Goal: Task Accomplishment & Management: Use online tool/utility

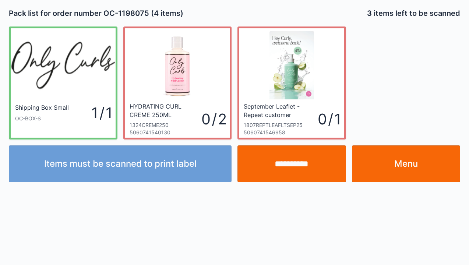
click at [409, 164] on link "Menu" at bounding box center [406, 164] width 109 height 37
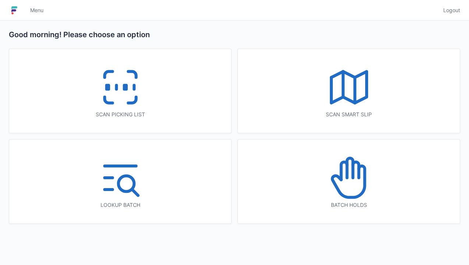
click at [122, 93] on icon at bounding box center [120, 87] width 47 height 47
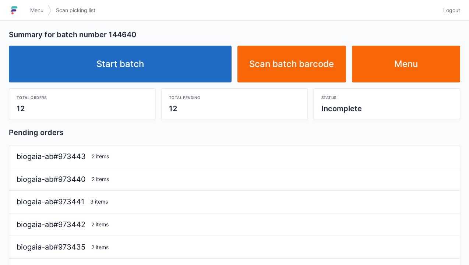
click at [133, 77] on link "Start batch" at bounding box center [120, 64] width 223 height 37
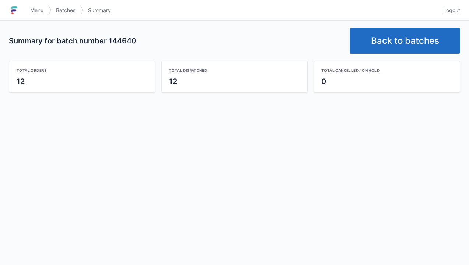
click at [399, 47] on link "Back to batches" at bounding box center [405, 41] width 111 height 26
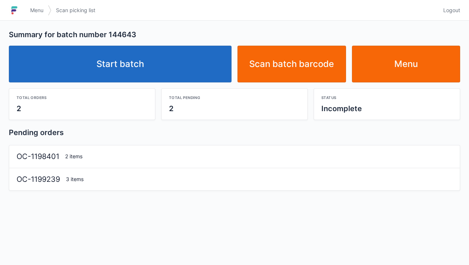
click at [163, 64] on link "Start batch" at bounding box center [120, 64] width 223 height 37
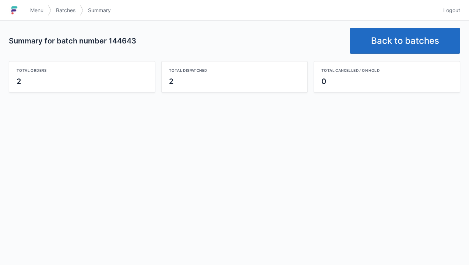
click at [402, 39] on link "Back to batches" at bounding box center [405, 41] width 111 height 26
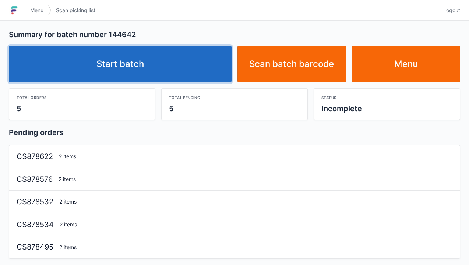
click at [135, 62] on link "Start batch" at bounding box center [120, 64] width 223 height 37
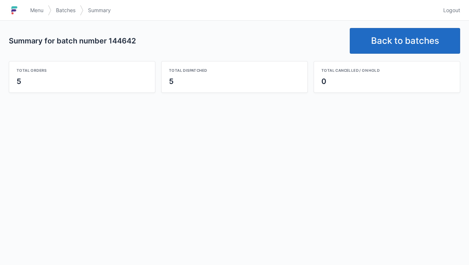
click at [402, 39] on link "Back to batches" at bounding box center [405, 41] width 111 height 26
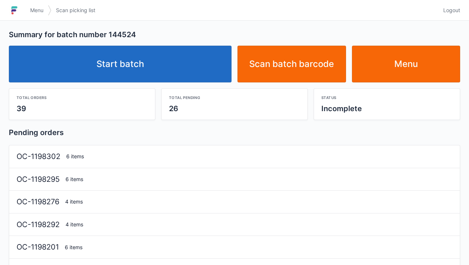
click at [120, 71] on link "Start batch" at bounding box center [120, 64] width 223 height 37
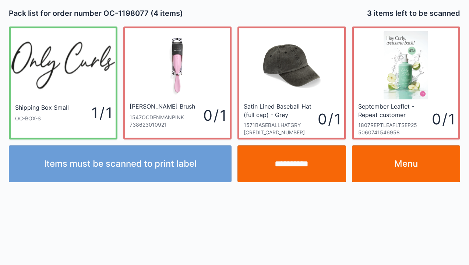
click at [405, 170] on link "Menu" at bounding box center [406, 164] width 109 height 37
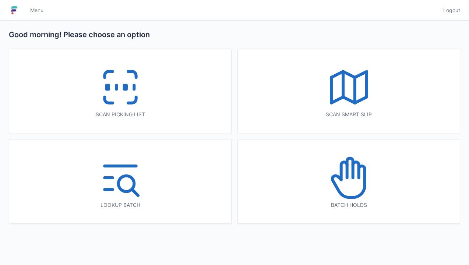
click at [142, 99] on icon at bounding box center [120, 87] width 47 height 47
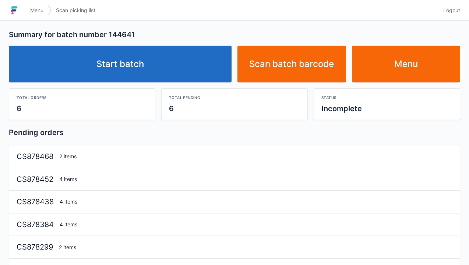
click at [147, 79] on link "Start batch" at bounding box center [120, 64] width 223 height 37
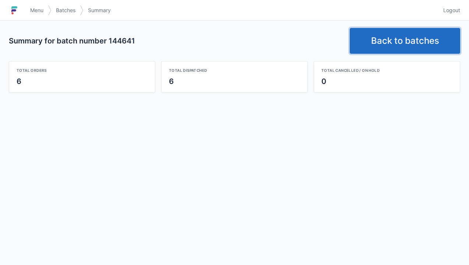
click at [389, 38] on link "Back to batches" at bounding box center [405, 41] width 111 height 26
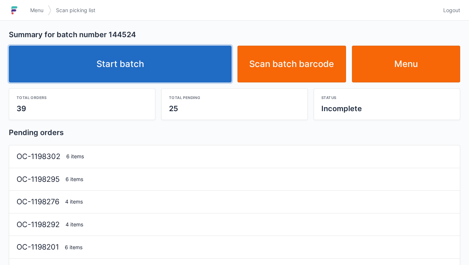
click at [154, 65] on link "Start batch" at bounding box center [120, 64] width 223 height 37
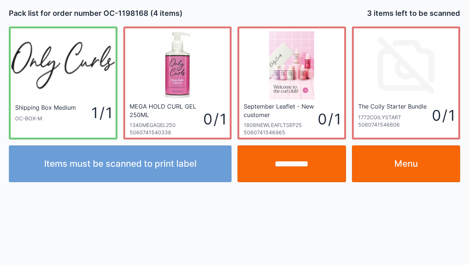
click at [406, 169] on link "Menu" at bounding box center [406, 164] width 109 height 37
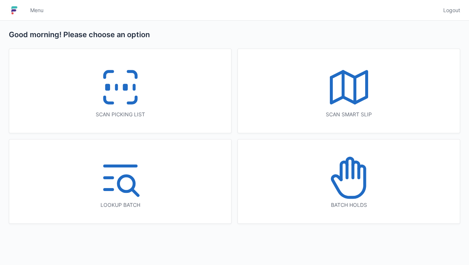
click at [115, 94] on icon at bounding box center [120, 87] width 47 height 47
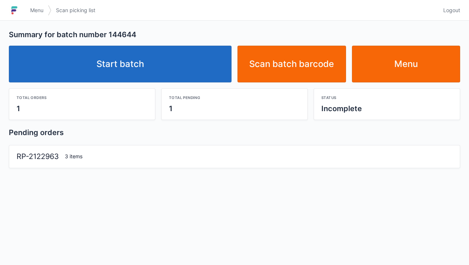
click at [126, 76] on link "Start batch" at bounding box center [120, 64] width 223 height 37
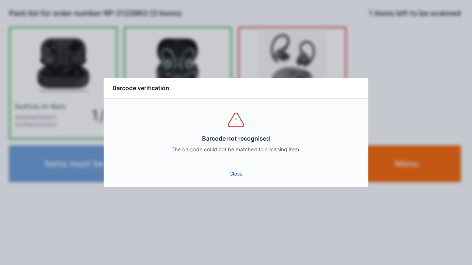
click at [242, 179] on link "Close" at bounding box center [235, 173] width 253 height 13
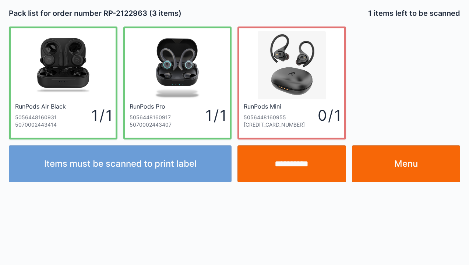
click at [399, 165] on link "Menu" at bounding box center [406, 164] width 109 height 37
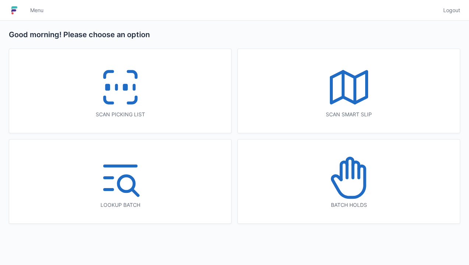
click at [105, 99] on icon at bounding box center [109, 100] width 8 height 6
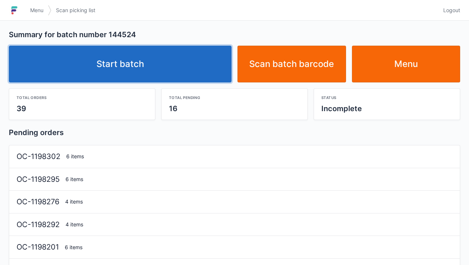
click at [140, 69] on link "Start batch" at bounding box center [120, 64] width 223 height 37
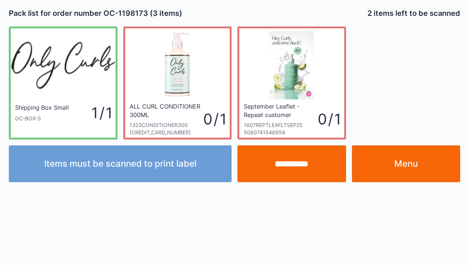
click at [412, 177] on link "Menu" at bounding box center [406, 164] width 109 height 37
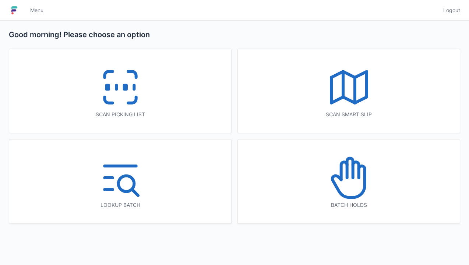
click at [131, 108] on icon at bounding box center [120, 87] width 47 height 47
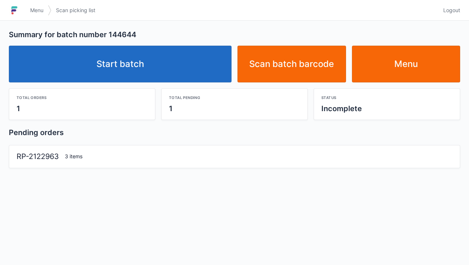
click at [151, 81] on link "Start batch" at bounding box center [120, 64] width 223 height 37
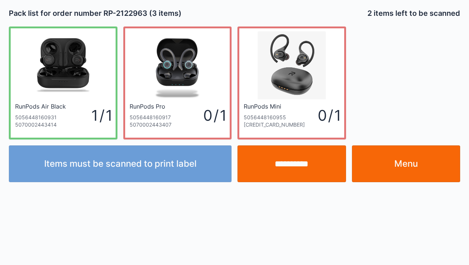
click at [394, 170] on link "Menu" at bounding box center [406, 164] width 109 height 37
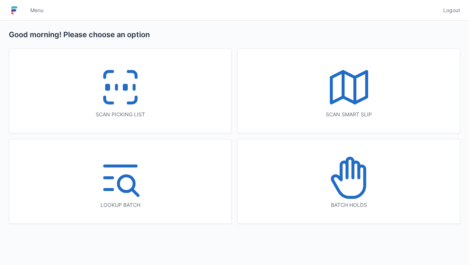
click at [116, 91] on icon at bounding box center [120, 87] width 47 height 47
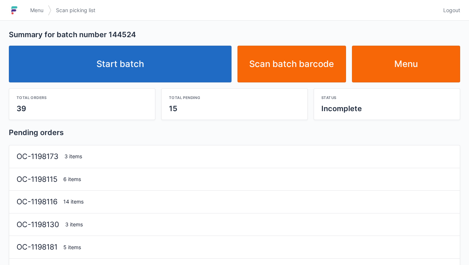
click at [122, 69] on link "Start batch" at bounding box center [120, 64] width 223 height 37
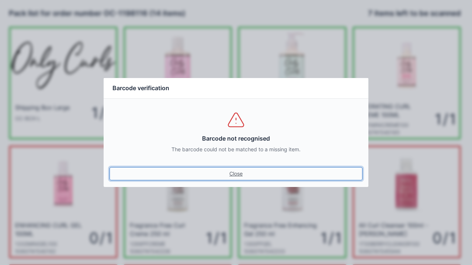
click at [238, 178] on link "Close" at bounding box center [235, 173] width 253 height 13
click at [228, 179] on link "Close" at bounding box center [235, 173] width 253 height 13
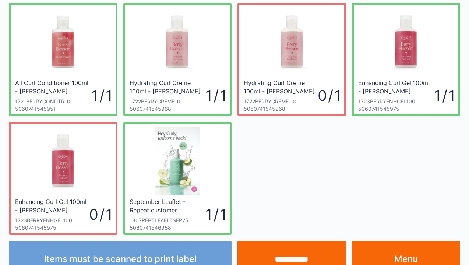
scroll to position [266, 0]
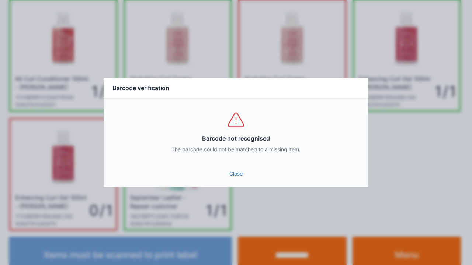
click at [241, 179] on link "Close" at bounding box center [235, 173] width 253 height 13
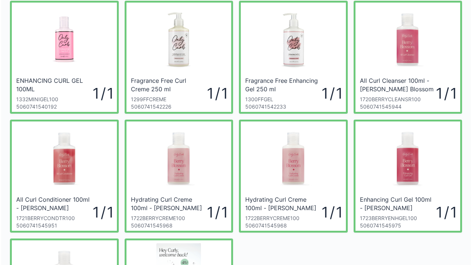
scroll to position [146, 0]
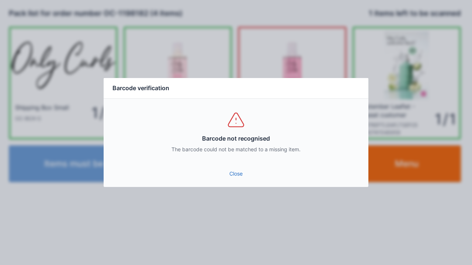
click at [238, 174] on link "Close" at bounding box center [235, 173] width 253 height 13
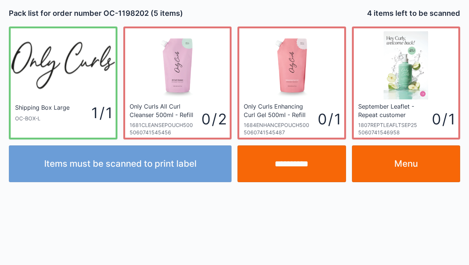
click at [408, 176] on link "Menu" at bounding box center [406, 164] width 109 height 37
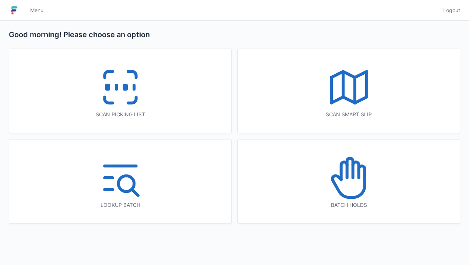
click at [113, 85] on icon at bounding box center [120, 87] width 47 height 47
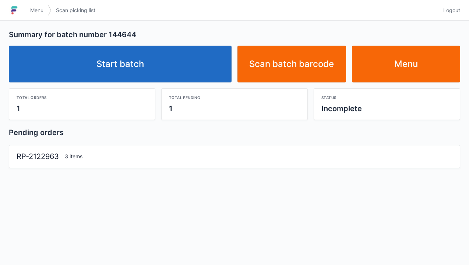
click at [128, 67] on link "Start batch" at bounding box center [120, 64] width 223 height 37
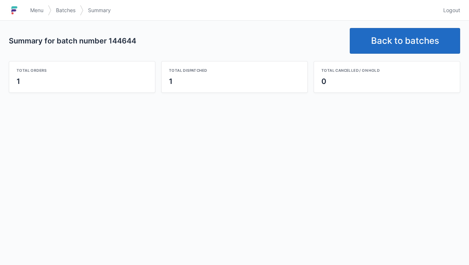
click at [390, 39] on link "Back to batches" at bounding box center [405, 41] width 111 height 26
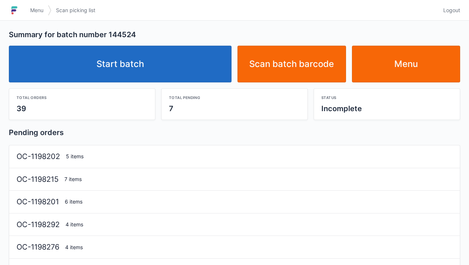
click at [131, 65] on link "Start batch" at bounding box center [120, 64] width 223 height 37
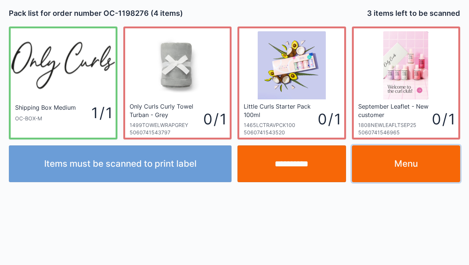
click at [414, 164] on link "Menu" at bounding box center [406, 164] width 109 height 37
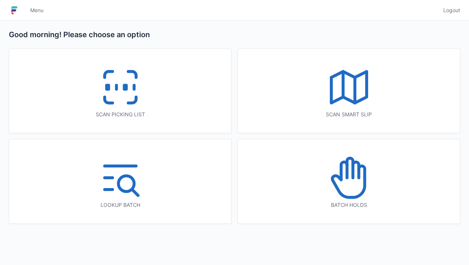
click at [140, 99] on icon at bounding box center [120, 87] width 47 height 47
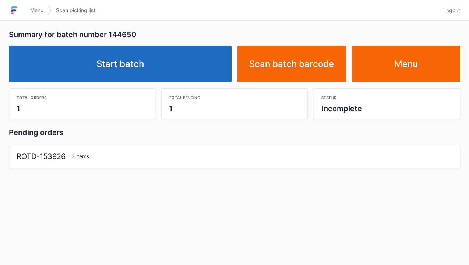
click at [132, 65] on link "Start batch" at bounding box center [120, 64] width 223 height 37
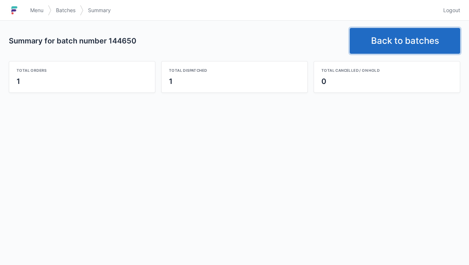
click at [402, 52] on link "Back to batches" at bounding box center [405, 41] width 111 height 26
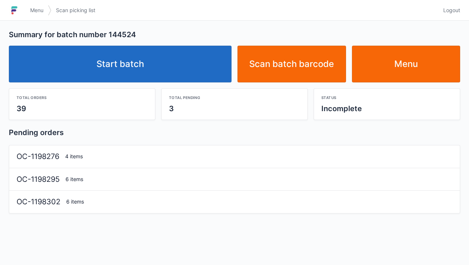
click at [125, 66] on link "Start batch" at bounding box center [120, 64] width 223 height 37
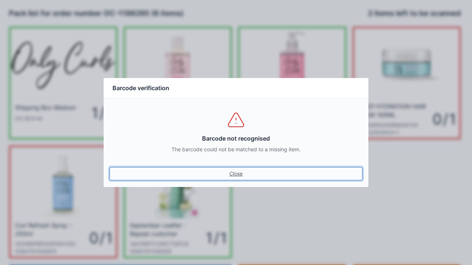
click at [241, 179] on link "Close" at bounding box center [235, 173] width 253 height 13
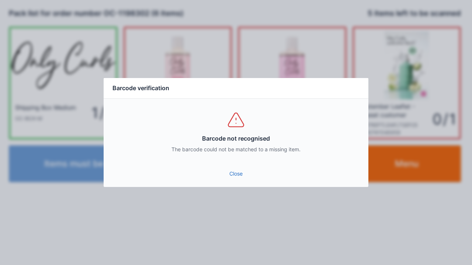
click at [237, 177] on link "Close" at bounding box center [235, 173] width 253 height 13
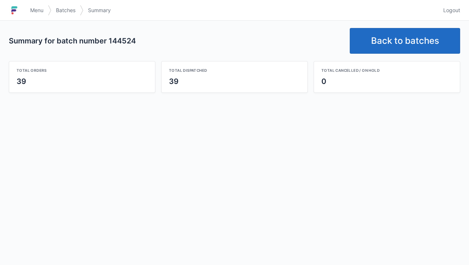
click at [403, 37] on link "Back to batches" at bounding box center [405, 41] width 111 height 26
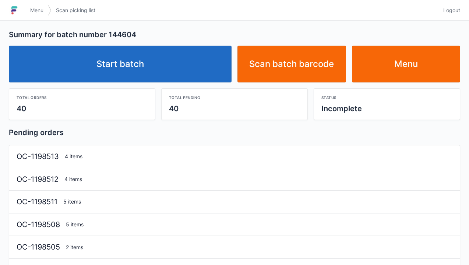
click at [132, 73] on link "Start batch" at bounding box center [120, 64] width 223 height 37
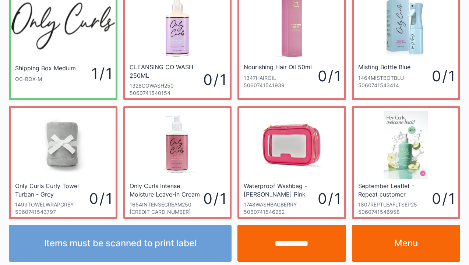
scroll to position [43, 0]
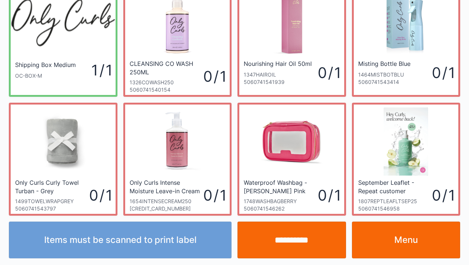
click at [397, 245] on link "Menu" at bounding box center [406, 240] width 109 height 37
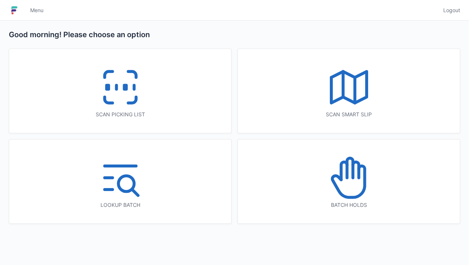
click at [130, 94] on icon at bounding box center [120, 87] width 47 height 47
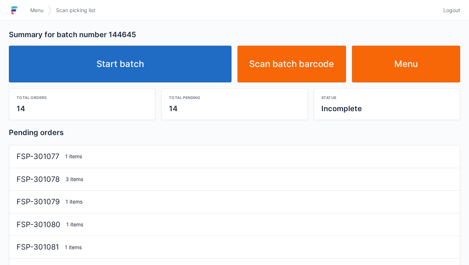
click at [127, 72] on link "Start batch" at bounding box center [120, 64] width 223 height 37
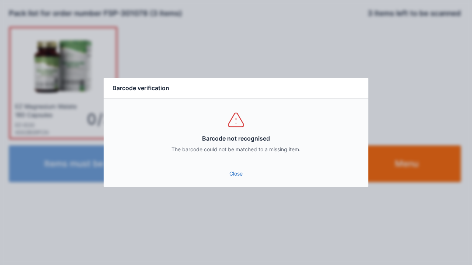
click at [240, 172] on link "Close" at bounding box center [235, 173] width 253 height 13
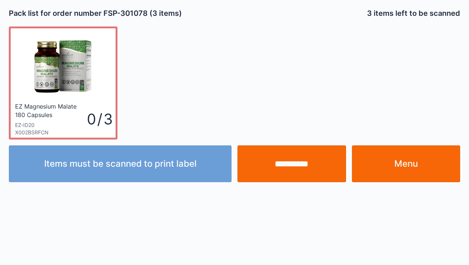
click at [297, 163] on input "**********" at bounding box center [292, 164] width 109 height 37
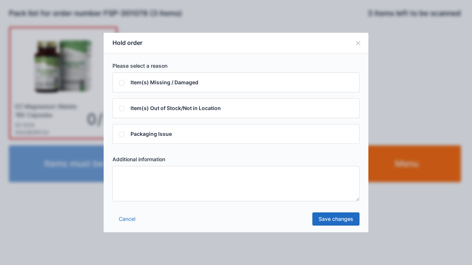
click at [122, 175] on textarea at bounding box center [235, 183] width 247 height 35
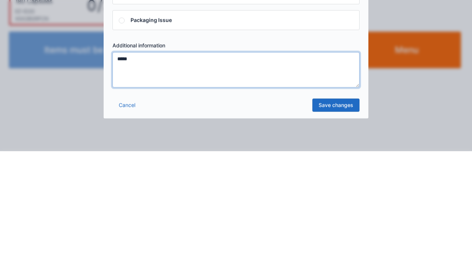
type textarea "*****"
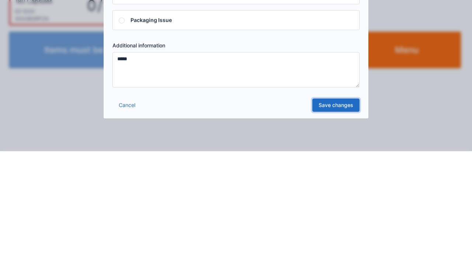
click at [340, 220] on link "Save changes" at bounding box center [335, 219] width 47 height 13
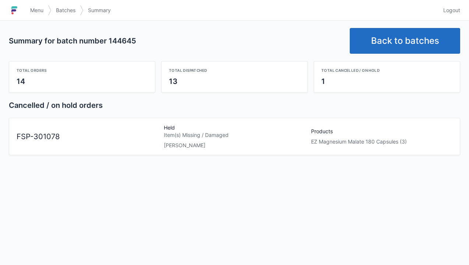
click at [408, 28] on link "Back to batches" at bounding box center [405, 41] width 111 height 26
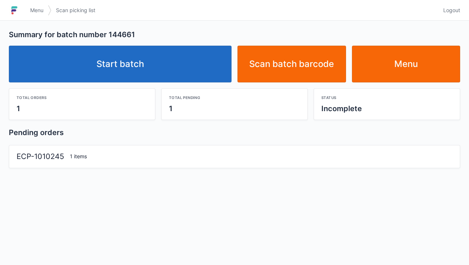
click at [139, 70] on link "Start batch" at bounding box center [120, 64] width 223 height 37
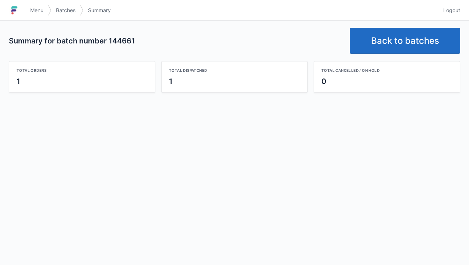
click at [406, 32] on link "Back to batches" at bounding box center [405, 41] width 111 height 26
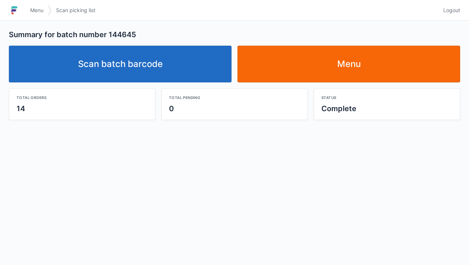
click at [136, 72] on link "Scan batch barcode" at bounding box center [120, 64] width 223 height 37
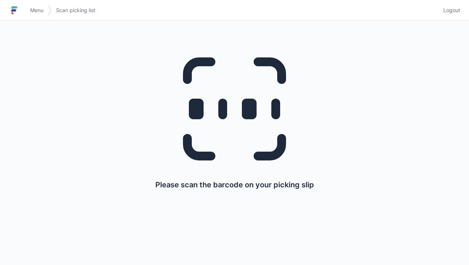
click at [36, 14] on span "Menu" at bounding box center [36, 10] width 13 height 7
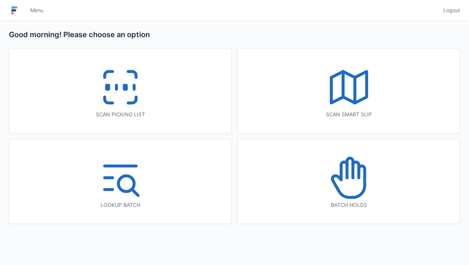
click at [345, 188] on icon at bounding box center [349, 177] width 47 height 47
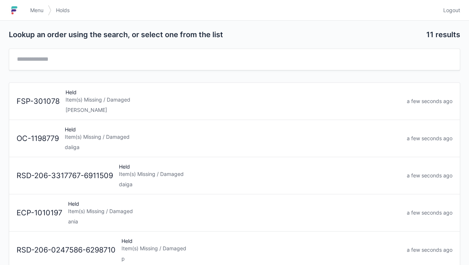
click at [70, 101] on div "Item(s) Missing / Damaged" at bounding box center [234, 99] width 336 height 7
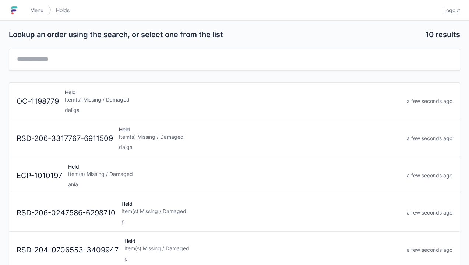
click at [34, 13] on span "Menu" at bounding box center [36, 10] width 13 height 7
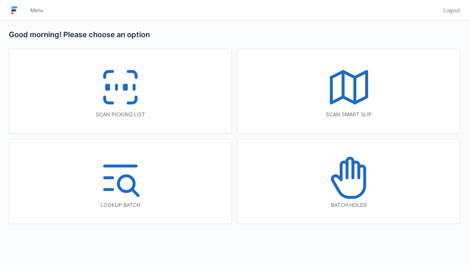
click at [116, 89] on line at bounding box center [116, 87] width 0 height 4
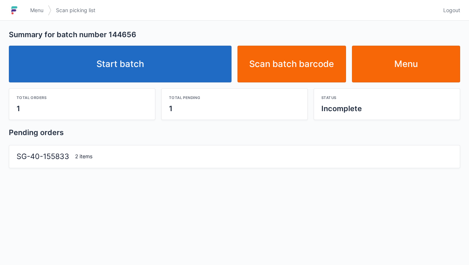
click at [135, 68] on link "Start batch" at bounding box center [120, 64] width 223 height 37
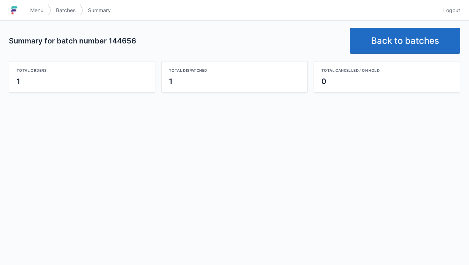
click at [393, 44] on link "Back to batches" at bounding box center [405, 41] width 111 height 26
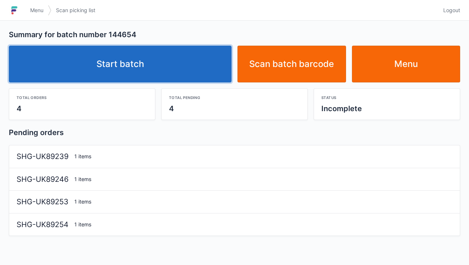
click at [141, 66] on link "Start batch" at bounding box center [120, 64] width 223 height 37
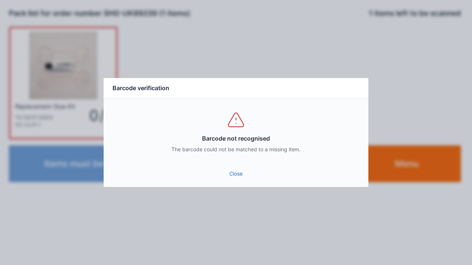
click at [240, 177] on link "Close" at bounding box center [235, 173] width 253 height 13
click at [250, 177] on link "Close" at bounding box center [235, 173] width 253 height 13
click at [238, 174] on link "Close" at bounding box center [235, 173] width 253 height 13
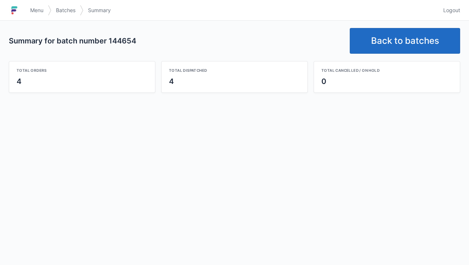
click at [401, 40] on link "Back to batches" at bounding box center [405, 41] width 111 height 26
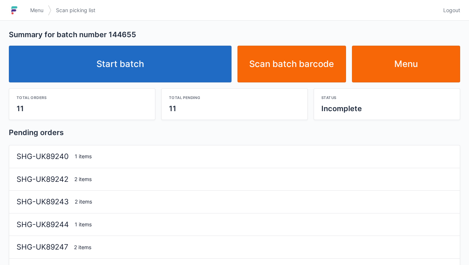
click at [135, 75] on link "Start batch" at bounding box center [120, 64] width 223 height 37
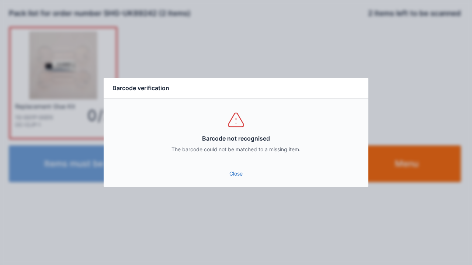
click at [240, 179] on link "Close" at bounding box center [235, 173] width 253 height 13
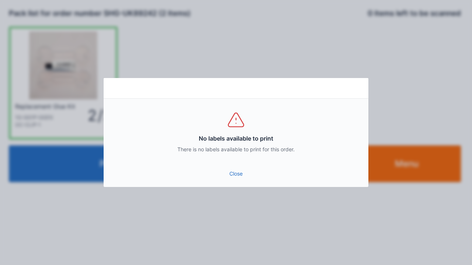
click at [234, 173] on link "Close" at bounding box center [235, 173] width 253 height 13
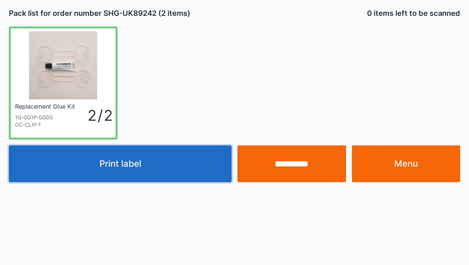
click at [142, 167] on button "Print label" at bounding box center [120, 164] width 223 height 37
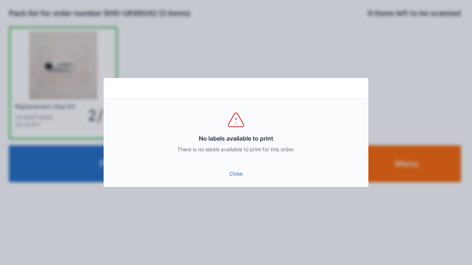
click at [233, 171] on link "Close" at bounding box center [235, 173] width 253 height 13
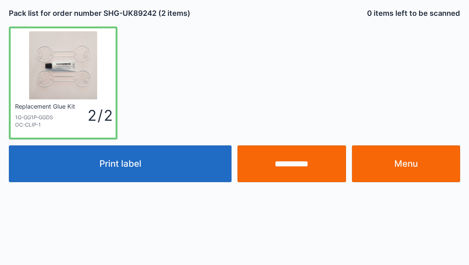
click at [293, 166] on input "**********" at bounding box center [292, 164] width 109 height 37
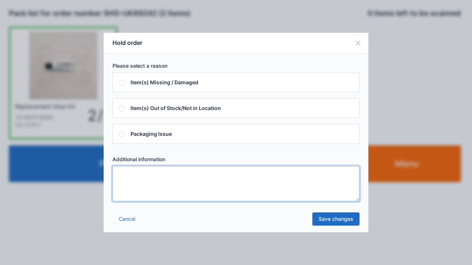
click at [129, 169] on textarea at bounding box center [235, 183] width 247 height 35
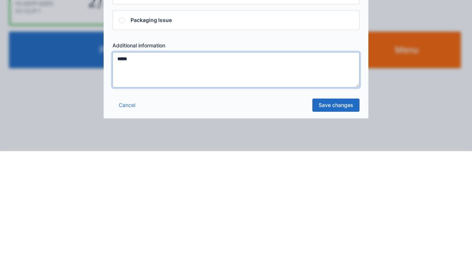
type textarea "*****"
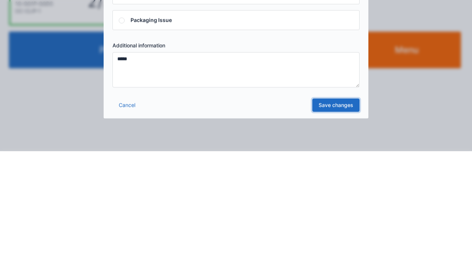
click at [337, 221] on link "Save changes" at bounding box center [335, 219] width 47 height 13
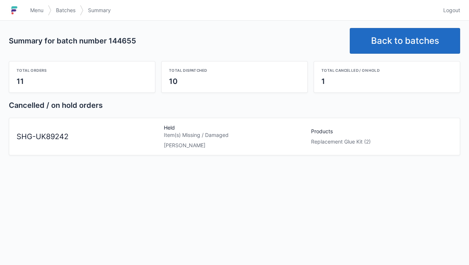
click at [406, 46] on link "Back to batches" at bounding box center [405, 41] width 111 height 26
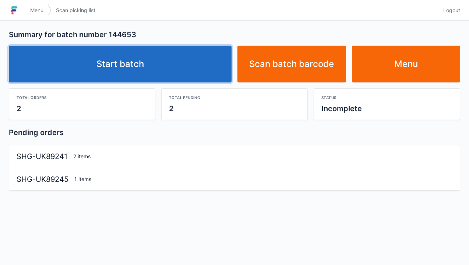
click at [145, 66] on link "Start batch" at bounding box center [120, 64] width 223 height 37
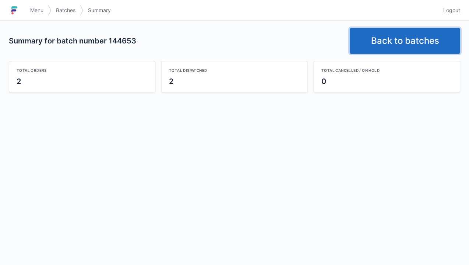
click at [409, 43] on link "Back to batches" at bounding box center [405, 41] width 111 height 26
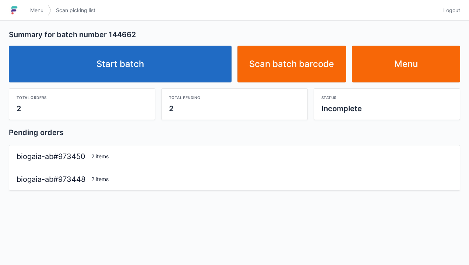
click at [127, 74] on link "Start batch" at bounding box center [120, 64] width 223 height 37
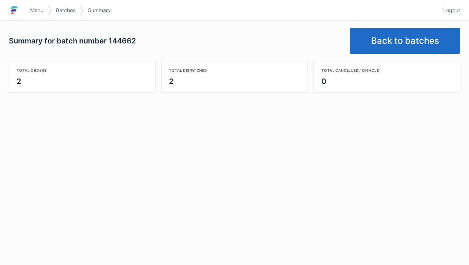
click at [420, 42] on link "Back to batches" at bounding box center [405, 41] width 111 height 26
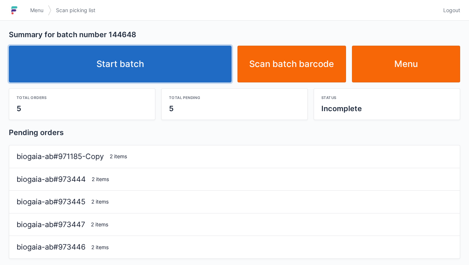
click at [144, 67] on link "Start batch" at bounding box center [120, 64] width 223 height 37
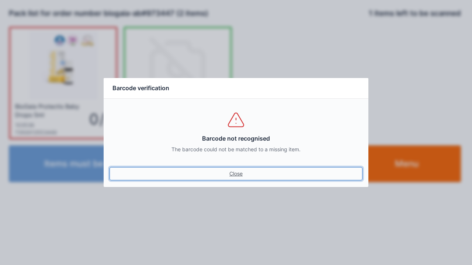
click at [233, 175] on link "Close" at bounding box center [235, 173] width 253 height 13
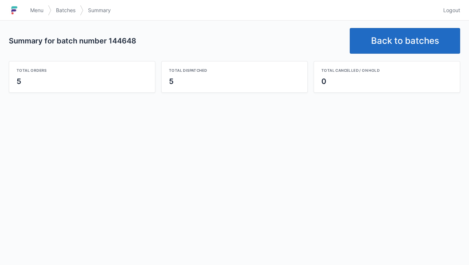
click at [392, 37] on link "Back to batches" at bounding box center [405, 41] width 111 height 26
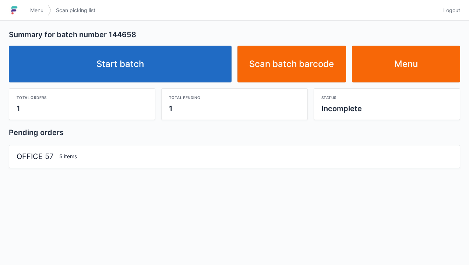
click at [153, 71] on link "Start batch" at bounding box center [120, 64] width 223 height 37
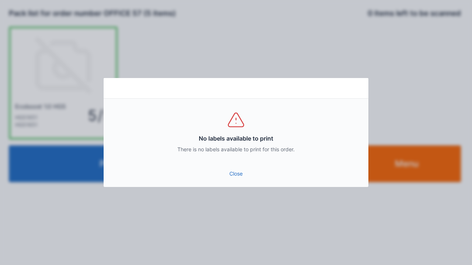
click at [237, 186] on div "Close" at bounding box center [236, 176] width 265 height 22
click at [234, 178] on link "Close" at bounding box center [235, 173] width 253 height 13
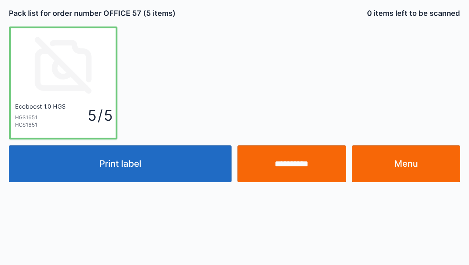
click at [128, 166] on button "Print label" at bounding box center [120, 164] width 223 height 37
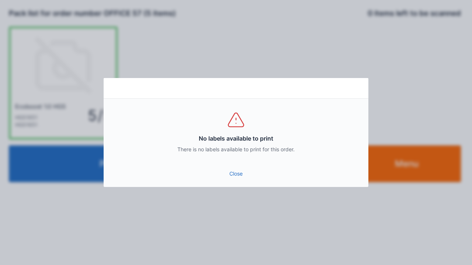
click at [242, 170] on link "Close" at bounding box center [235, 173] width 253 height 13
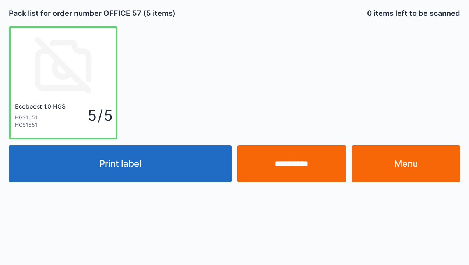
click at [295, 167] on input "**********" at bounding box center [292, 164] width 109 height 37
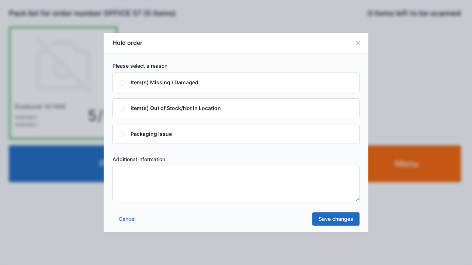
click at [127, 176] on textarea at bounding box center [235, 183] width 247 height 35
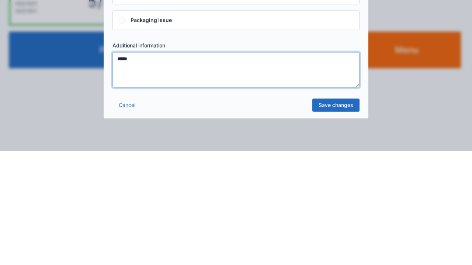
type textarea "*****"
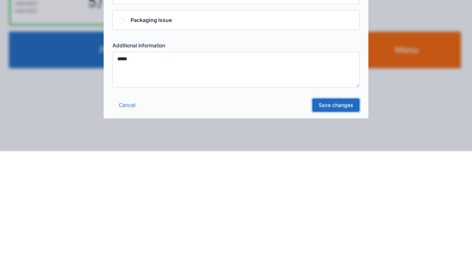
click at [336, 220] on link "Save changes" at bounding box center [335, 219] width 47 height 13
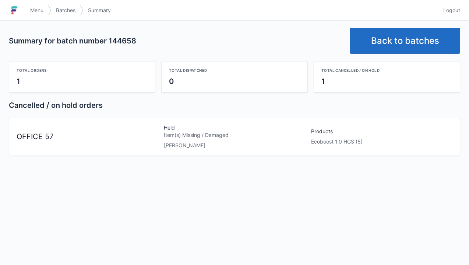
click at [398, 38] on link "Back to batches" at bounding box center [405, 41] width 111 height 26
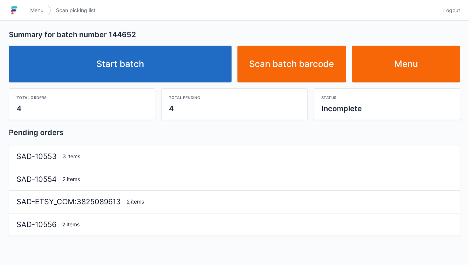
click at [137, 71] on link "Start batch" at bounding box center [120, 64] width 223 height 37
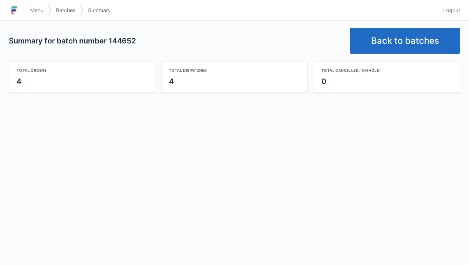
click at [408, 43] on link "Back to batches" at bounding box center [405, 41] width 111 height 26
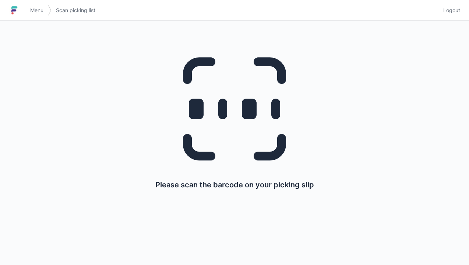
click at [39, 7] on span "Menu" at bounding box center [36, 10] width 13 height 7
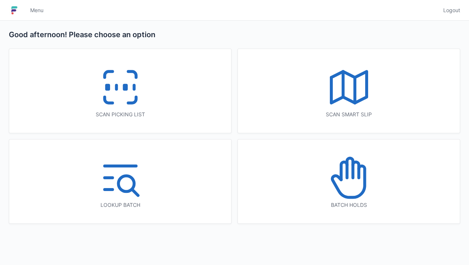
click at [126, 87] on rect at bounding box center [125, 87] width 2 height 4
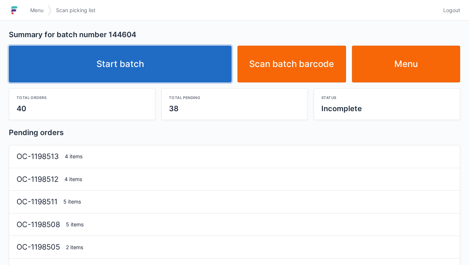
click at [125, 71] on link "Start batch" at bounding box center [120, 64] width 223 height 37
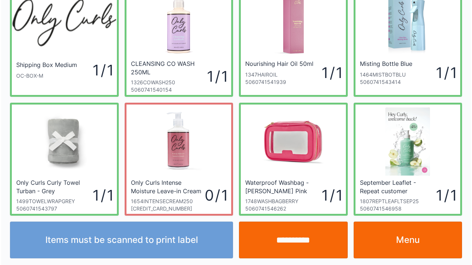
scroll to position [43, 0]
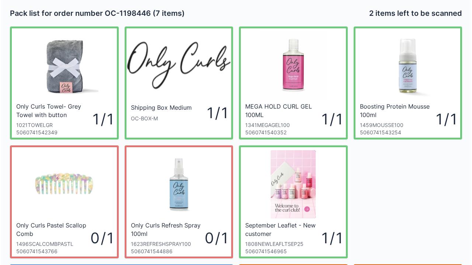
scroll to position [43, 0]
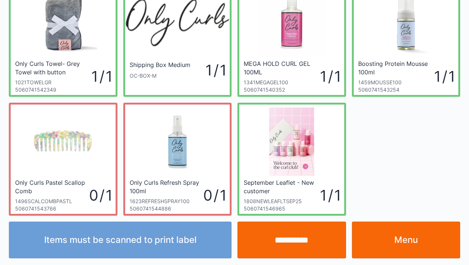
click at [295, 247] on input "**********" at bounding box center [292, 240] width 109 height 37
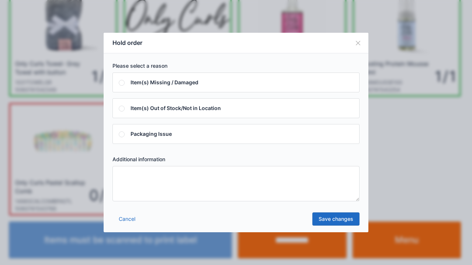
click at [122, 175] on textarea at bounding box center [235, 183] width 247 height 35
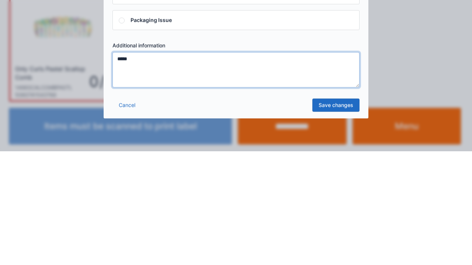
type textarea "*****"
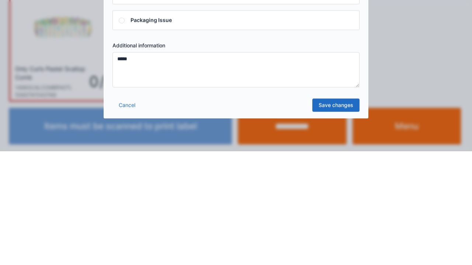
click at [340, 219] on link "Save changes" at bounding box center [335, 219] width 47 height 13
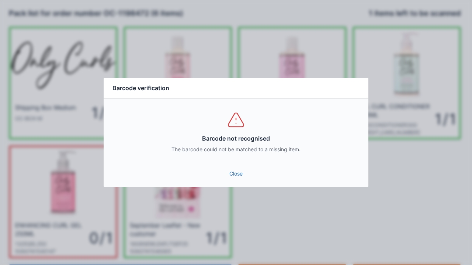
click at [238, 184] on div "Close" at bounding box center [236, 176] width 265 height 22
click at [236, 172] on link "Close" at bounding box center [235, 173] width 253 height 13
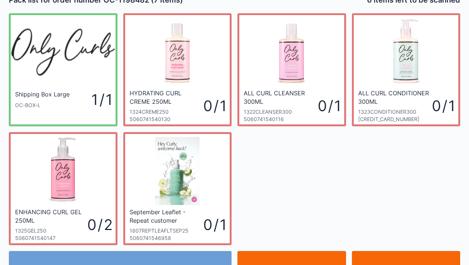
scroll to position [43, 0]
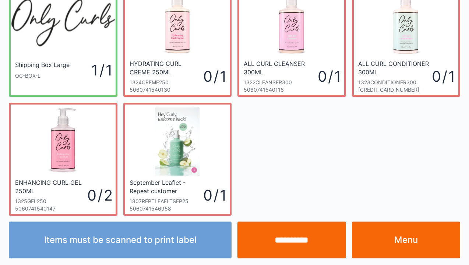
click at [413, 246] on link "Menu" at bounding box center [406, 240] width 109 height 37
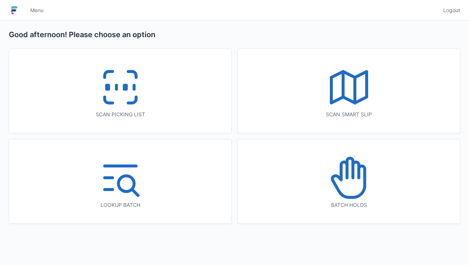
click at [343, 185] on icon at bounding box center [349, 177] width 47 height 47
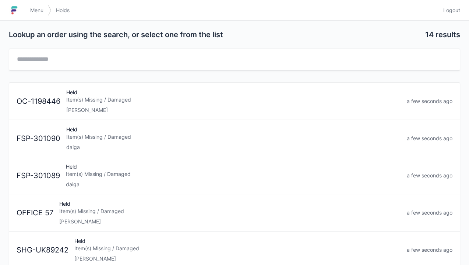
click at [114, 102] on div "Item(s) Missing / Damaged" at bounding box center [233, 99] width 335 height 7
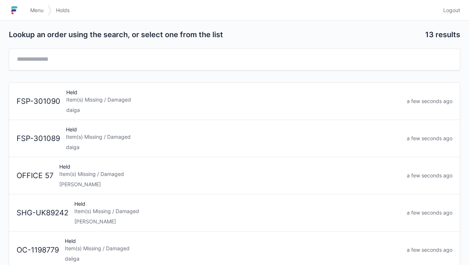
click at [36, 8] on span "Menu" at bounding box center [36, 10] width 13 height 7
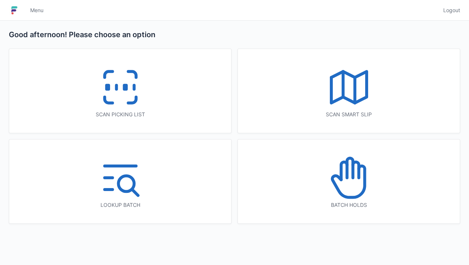
click at [119, 97] on icon at bounding box center [120, 87] width 47 height 47
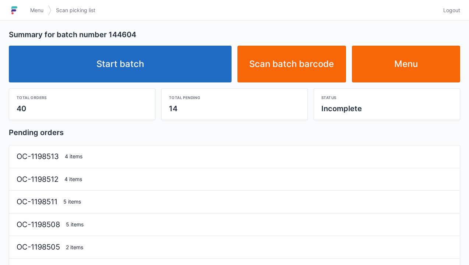
click at [118, 63] on link "Start batch" at bounding box center [120, 64] width 223 height 37
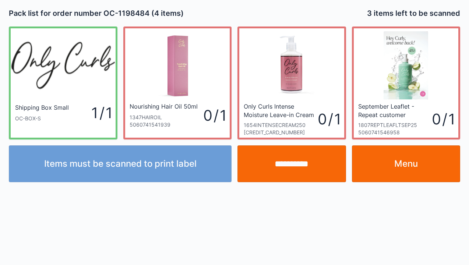
click at [403, 167] on link "Menu" at bounding box center [406, 164] width 109 height 37
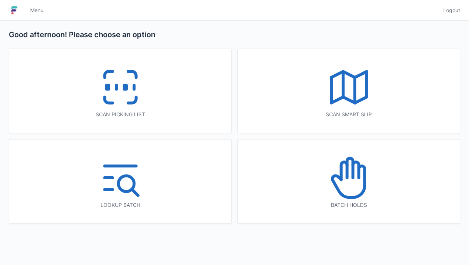
click at [121, 92] on icon at bounding box center [120, 87] width 47 height 47
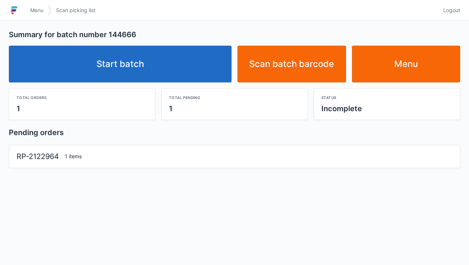
click at [125, 74] on link "Start batch" at bounding box center [120, 64] width 223 height 37
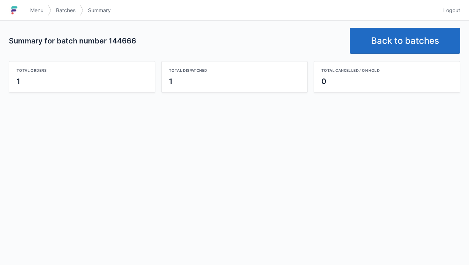
click at [404, 52] on link "Back to batches" at bounding box center [405, 41] width 111 height 26
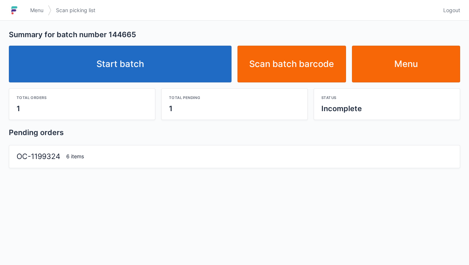
click at [124, 69] on link "Start batch" at bounding box center [120, 64] width 223 height 37
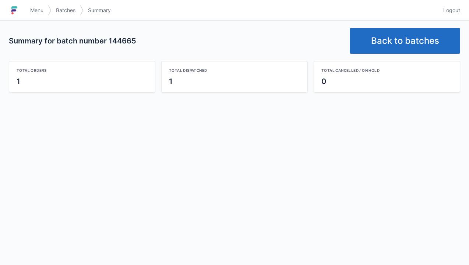
click at [407, 46] on link "Back to batches" at bounding box center [405, 41] width 111 height 26
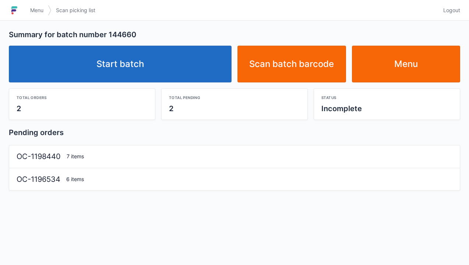
click at [148, 62] on link "Start batch" at bounding box center [120, 64] width 223 height 37
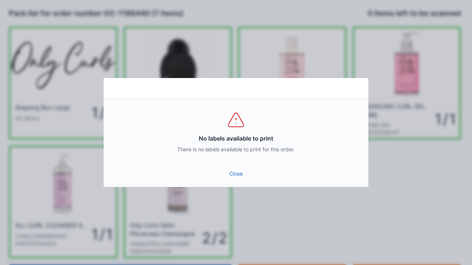
click at [236, 175] on link "Close" at bounding box center [235, 173] width 253 height 13
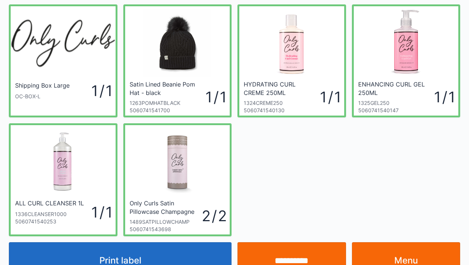
scroll to position [43, 0]
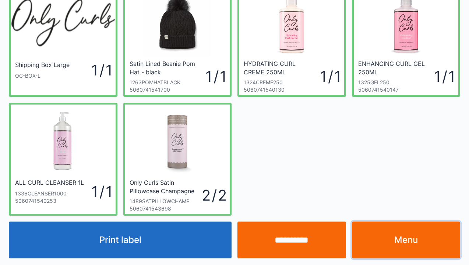
click at [405, 247] on link "Menu" at bounding box center [406, 240] width 109 height 37
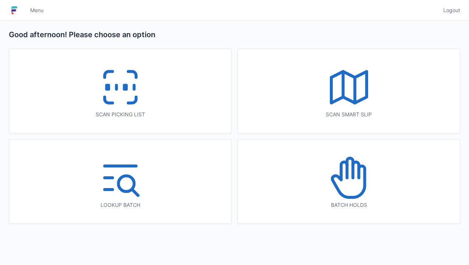
click at [122, 97] on icon at bounding box center [120, 87] width 47 height 47
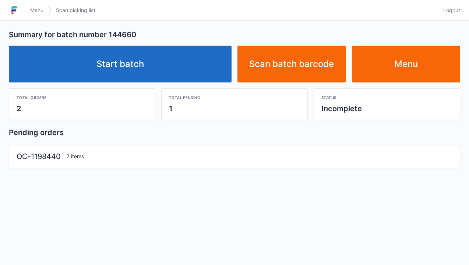
click at [123, 74] on link "Start batch" at bounding box center [120, 64] width 223 height 37
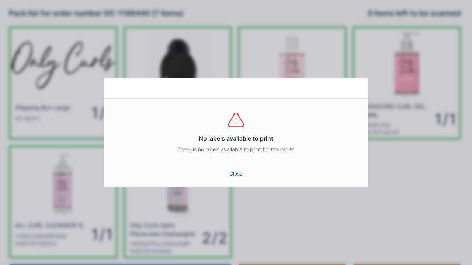
click at [245, 173] on link "Close" at bounding box center [235, 173] width 253 height 13
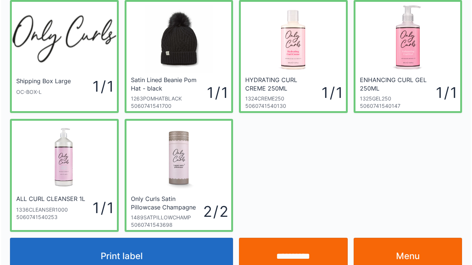
scroll to position [43, 0]
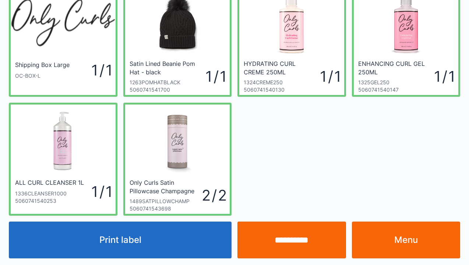
click at [299, 243] on input "**********" at bounding box center [292, 240] width 109 height 37
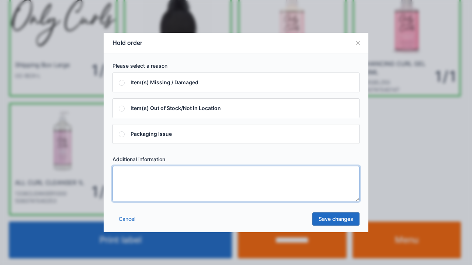
click at [126, 175] on textarea at bounding box center [235, 183] width 247 height 35
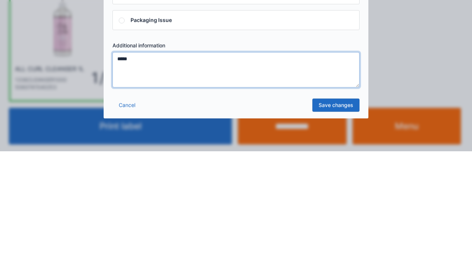
type textarea "*****"
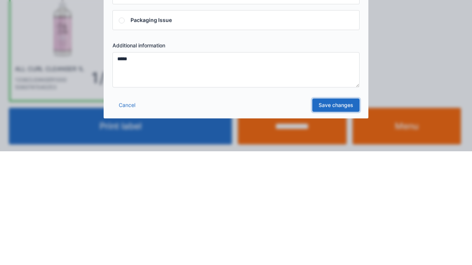
click at [338, 223] on link "Save changes" at bounding box center [335, 219] width 47 height 13
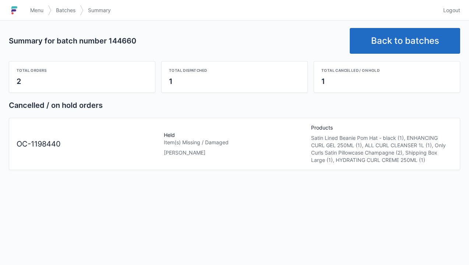
click at [409, 50] on link "Back to batches" at bounding box center [405, 41] width 111 height 26
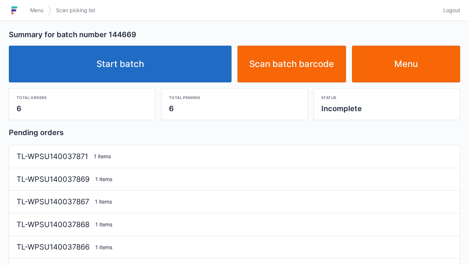
click at [115, 62] on link "Start batch" at bounding box center [120, 64] width 223 height 37
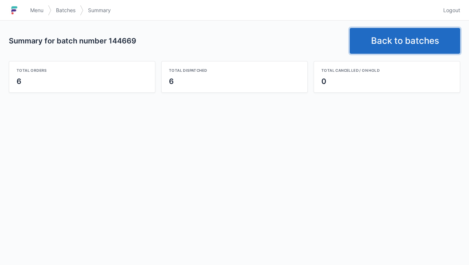
click at [384, 51] on link "Back to batches" at bounding box center [405, 41] width 111 height 26
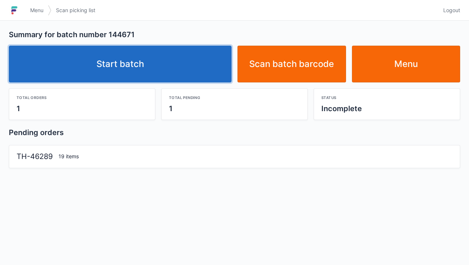
click at [149, 69] on link "Start batch" at bounding box center [120, 64] width 223 height 37
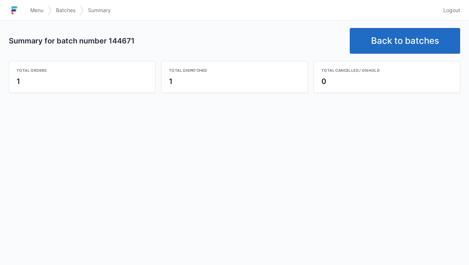
click at [417, 42] on link "Back to batches" at bounding box center [405, 41] width 111 height 26
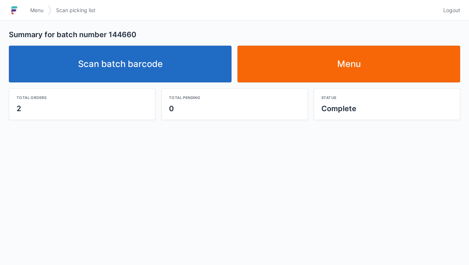
click at [114, 69] on link "Scan batch barcode" at bounding box center [120, 64] width 223 height 37
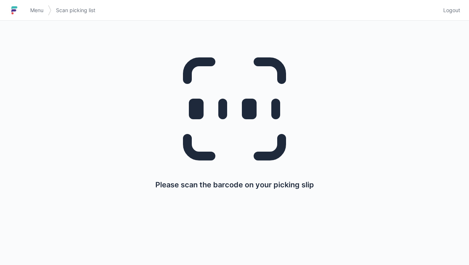
click at [36, 5] on link "Menu" at bounding box center [37, 10] width 22 height 13
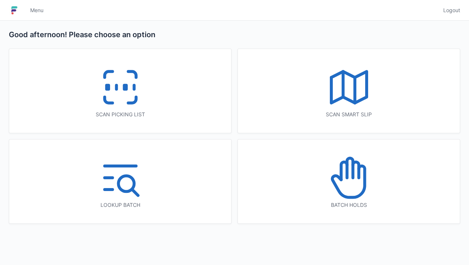
click at [350, 177] on icon at bounding box center [349, 177] width 47 height 47
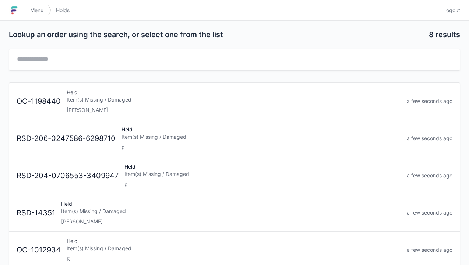
click at [78, 109] on div "Elena" at bounding box center [234, 109] width 335 height 7
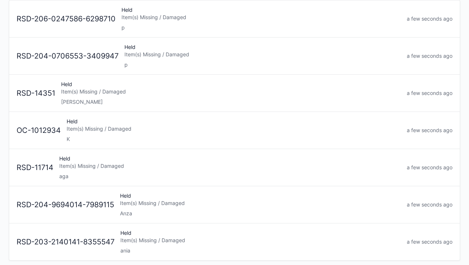
scroll to position [84, 0]
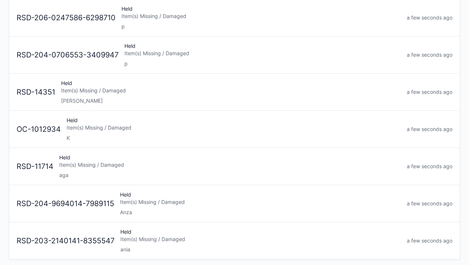
click at [48, 202] on div "RSD-204-9694014-7989115" at bounding box center [66, 204] width 104 height 11
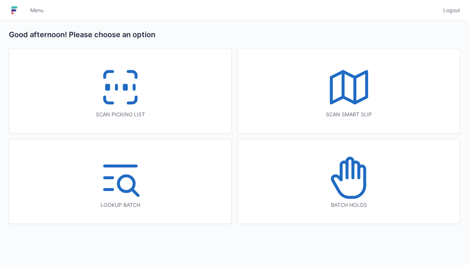
click at [116, 97] on icon at bounding box center [120, 87] width 47 height 47
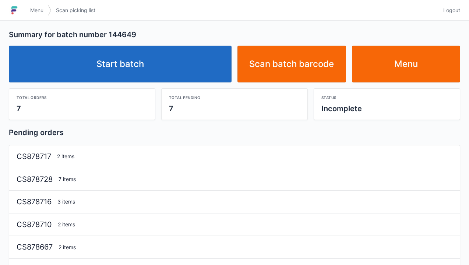
click at [151, 60] on link "Start batch" at bounding box center [120, 64] width 223 height 37
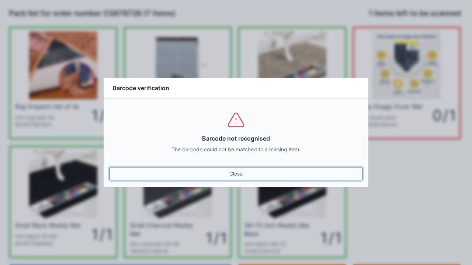
click at [231, 175] on link "Close" at bounding box center [235, 173] width 253 height 13
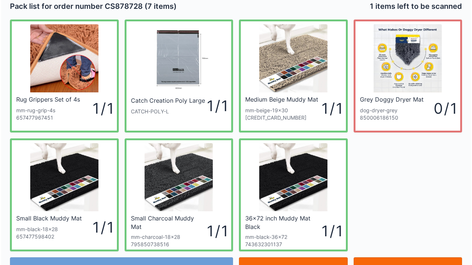
scroll to position [43, 0]
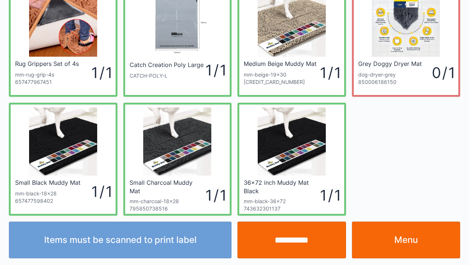
click at [292, 246] on input "**********" at bounding box center [292, 240] width 109 height 37
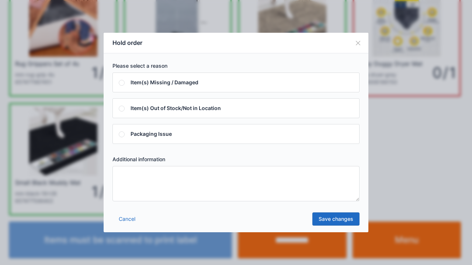
click at [126, 185] on textarea at bounding box center [235, 183] width 247 height 35
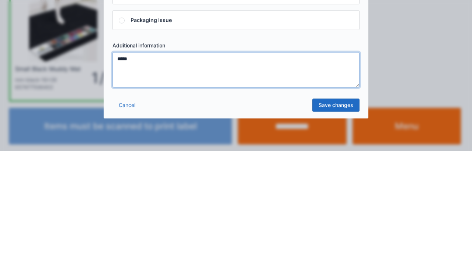
type textarea "*****"
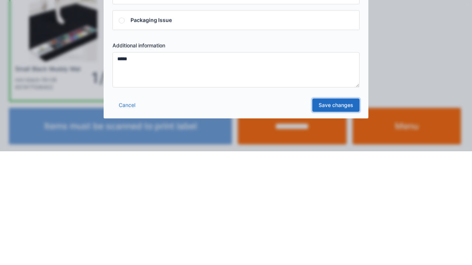
click at [336, 225] on link "Save changes" at bounding box center [335, 219] width 47 height 13
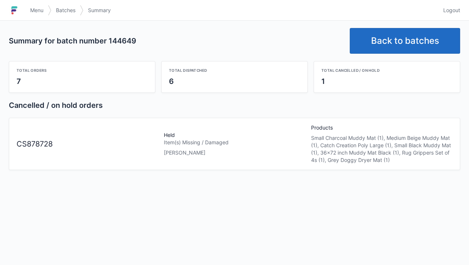
click at [38, 15] on link "Menu" at bounding box center [37, 10] width 22 height 13
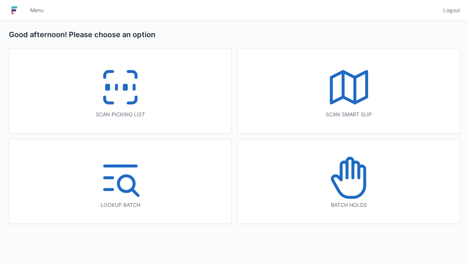
click at [341, 181] on icon at bounding box center [348, 181] width 32 height 31
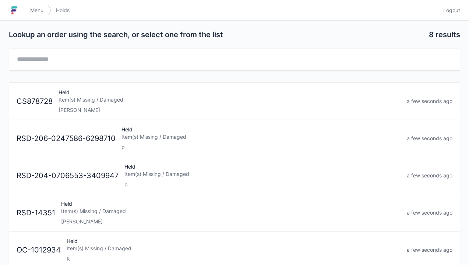
click at [80, 107] on div "[PERSON_NAME]" at bounding box center [230, 109] width 343 height 7
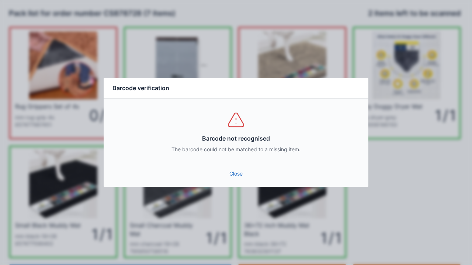
click at [237, 175] on link "Close" at bounding box center [235, 173] width 253 height 13
